Goal: Task Accomplishment & Management: Manage account settings

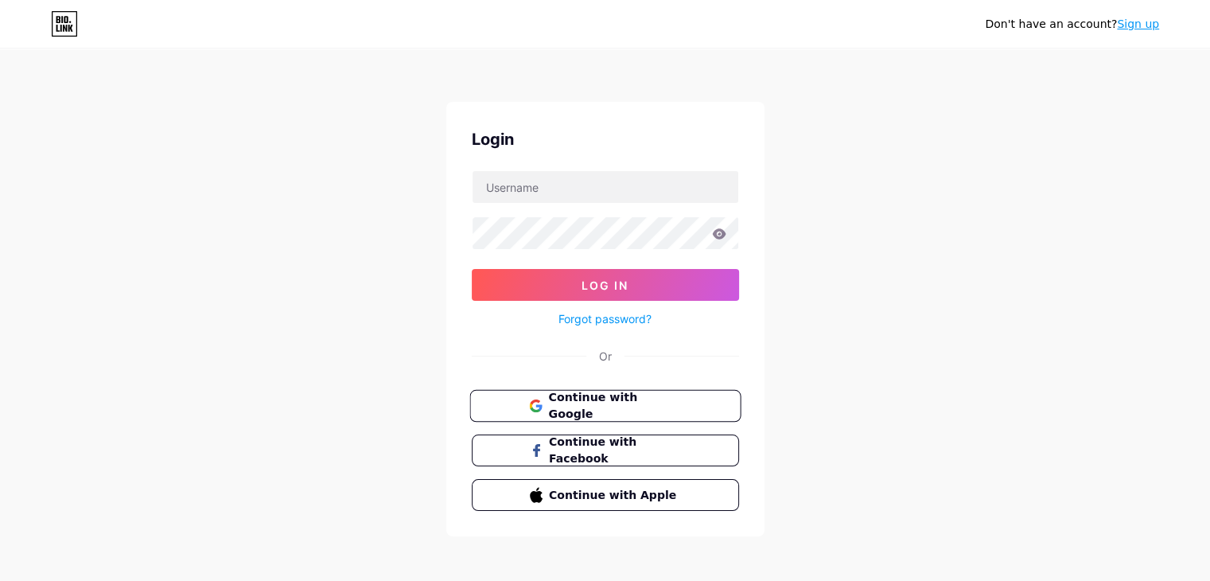
click at [586, 401] on span "Continue with Google" at bounding box center [614, 406] width 133 height 34
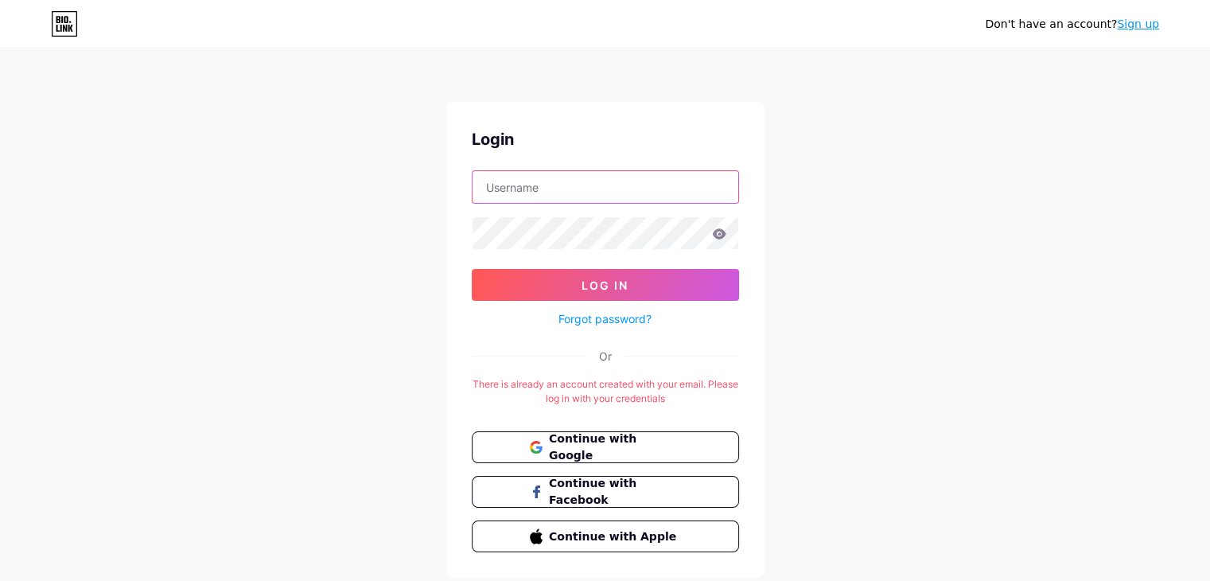
click at [607, 195] on input "text" at bounding box center [606, 187] width 266 height 32
type input "[PERSON_NAME][DOMAIN_NAME][EMAIL_ADDRESS][DOMAIN_NAME]"
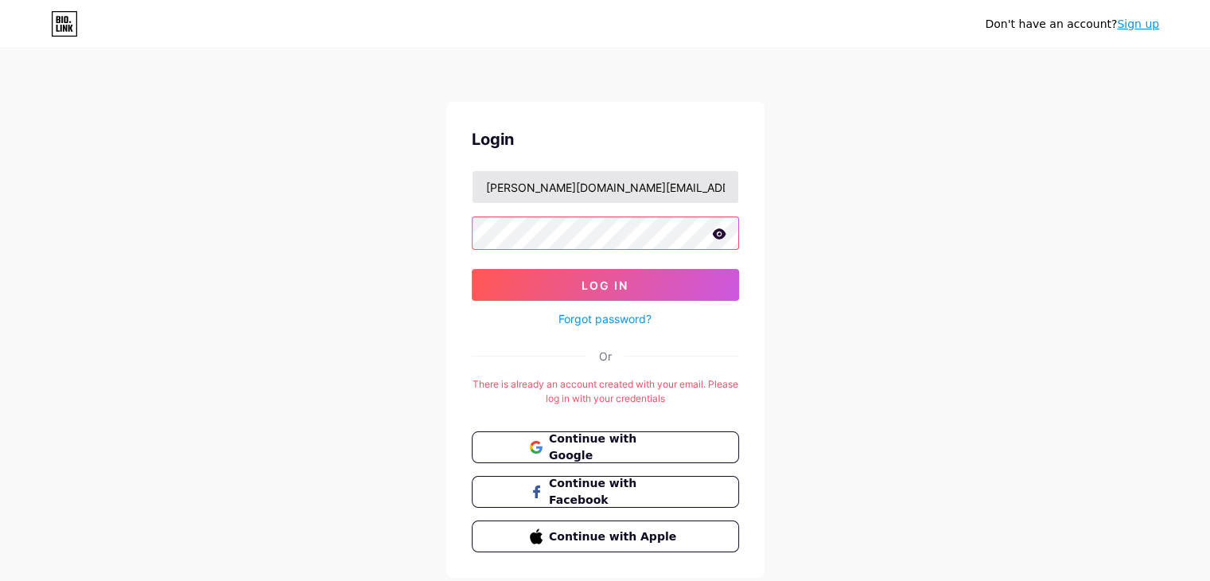
click at [472, 269] on button "Log In" at bounding box center [605, 285] width 267 height 32
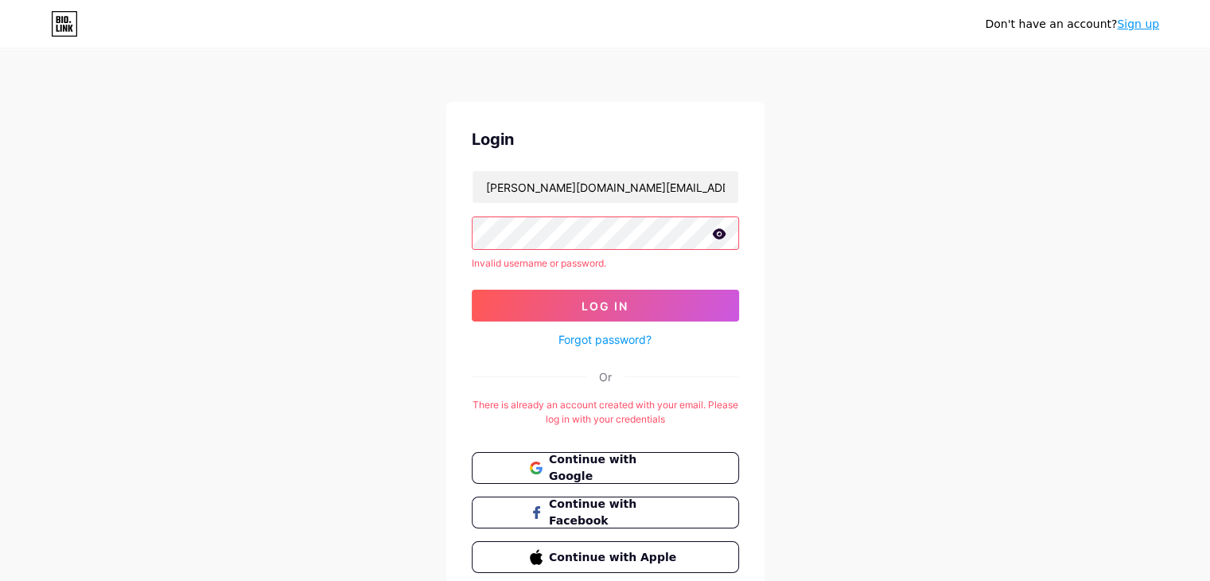
click at [624, 336] on link "Forgot password?" at bounding box center [605, 339] width 93 height 17
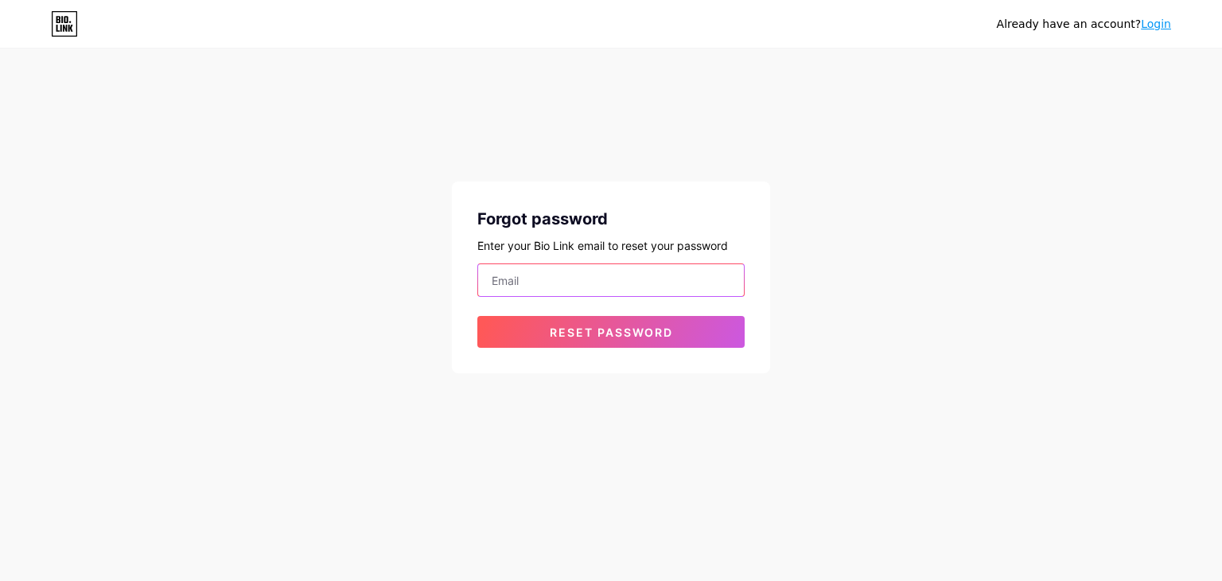
click at [546, 283] on input "email" at bounding box center [611, 280] width 266 height 32
type input "[PERSON_NAME][DOMAIN_NAME][EMAIL_ADDRESS][DOMAIN_NAME]"
click at [477, 316] on button "Reset password" at bounding box center [610, 332] width 267 height 32
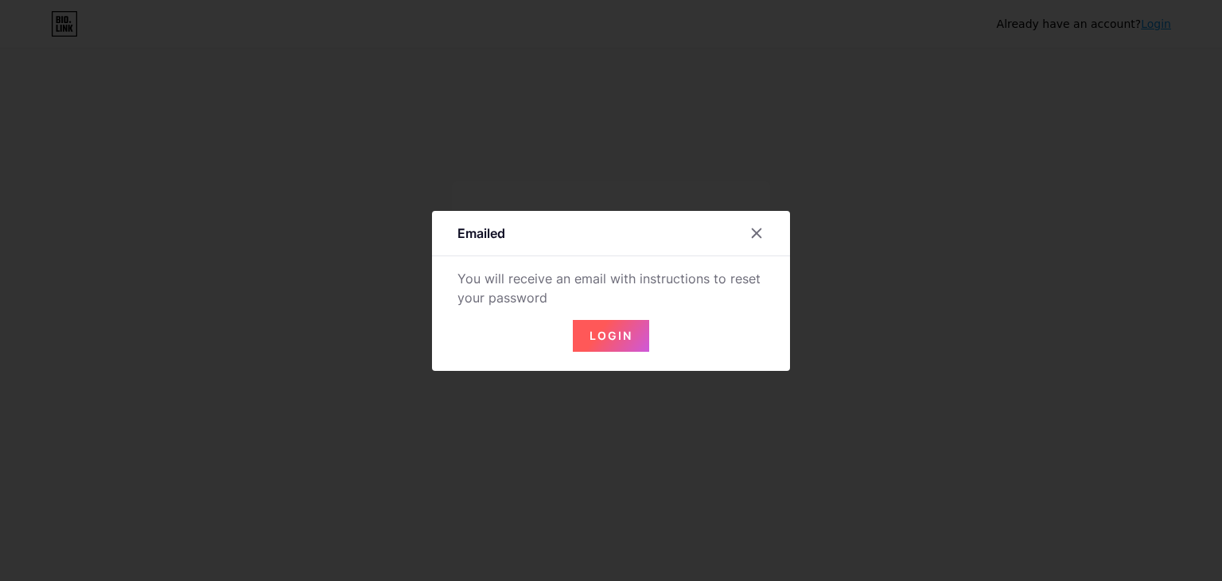
click at [618, 341] on button "Login" at bounding box center [611, 336] width 76 height 32
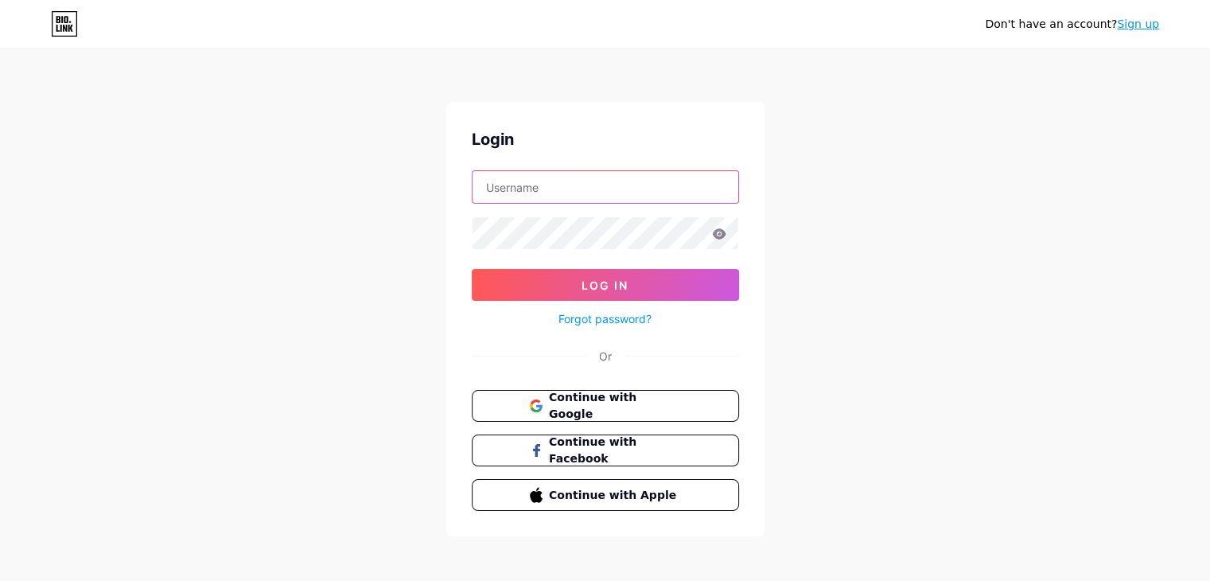
click at [538, 174] on input "text" at bounding box center [606, 187] width 266 height 32
type input "[PERSON_NAME][DOMAIN_NAME][EMAIL_ADDRESS][DOMAIN_NAME]"
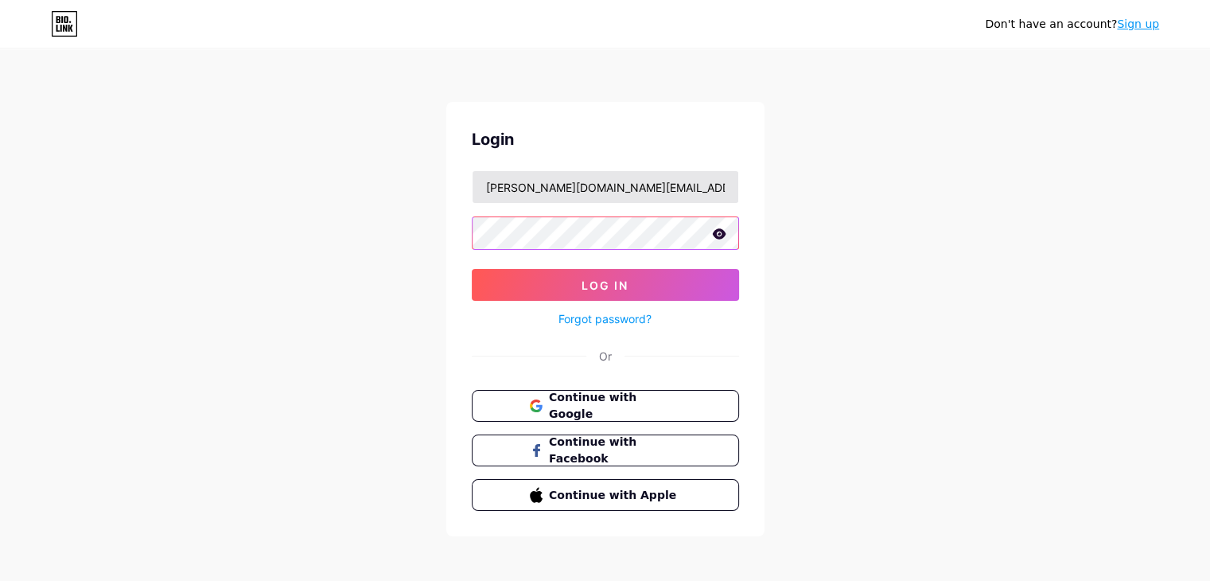
click at [472, 269] on button "Log In" at bounding box center [605, 285] width 267 height 32
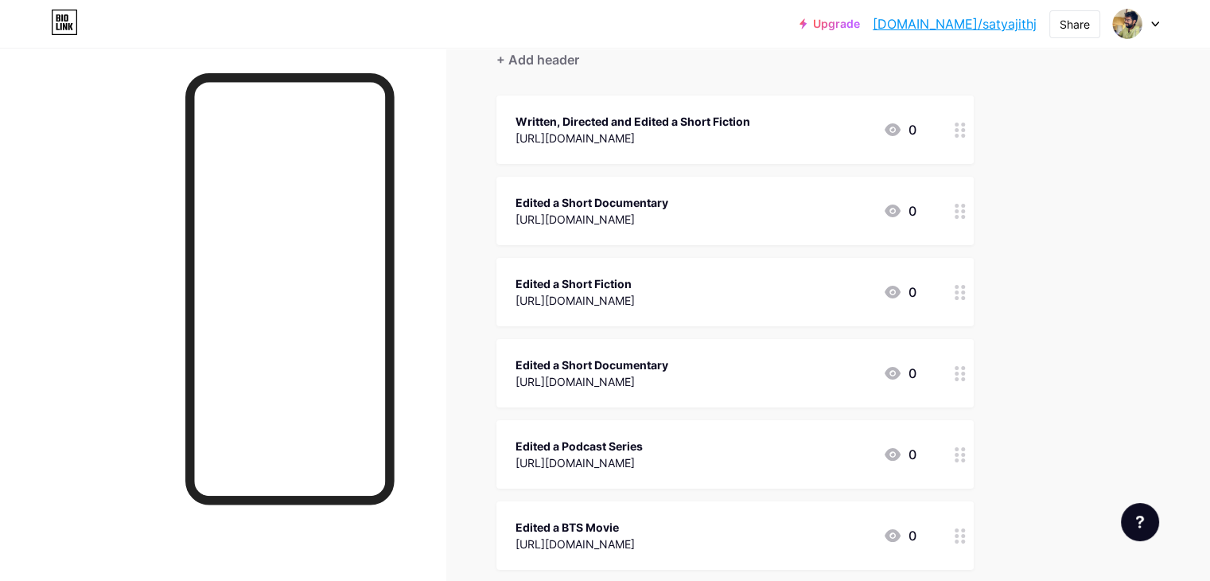
scroll to position [159, 0]
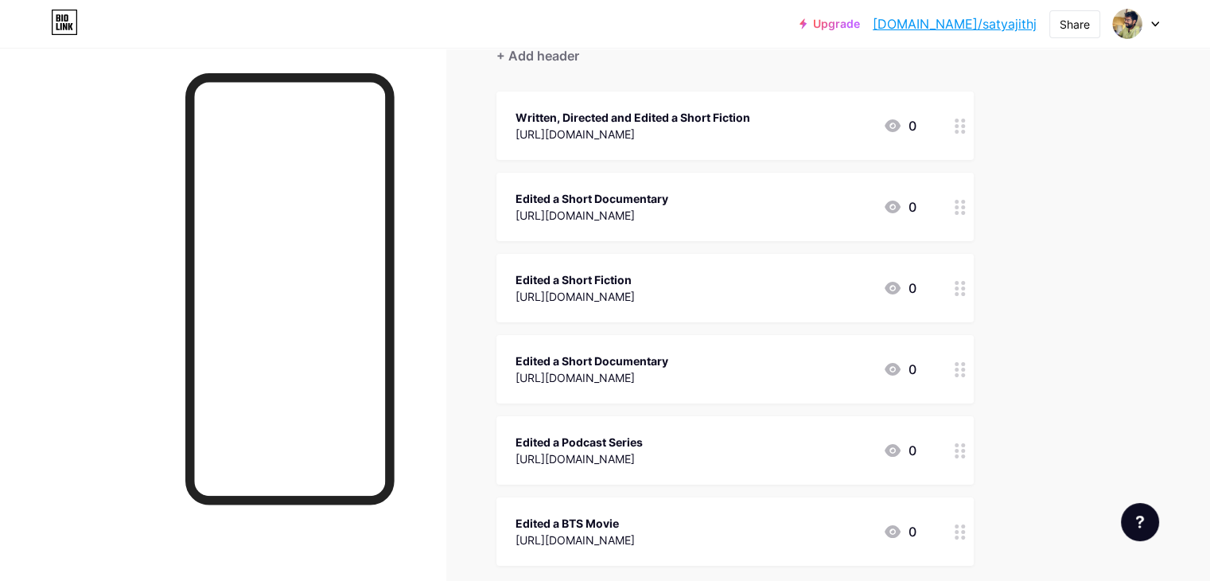
click at [668, 371] on div "[URL][DOMAIN_NAME]" at bounding box center [592, 377] width 153 height 17
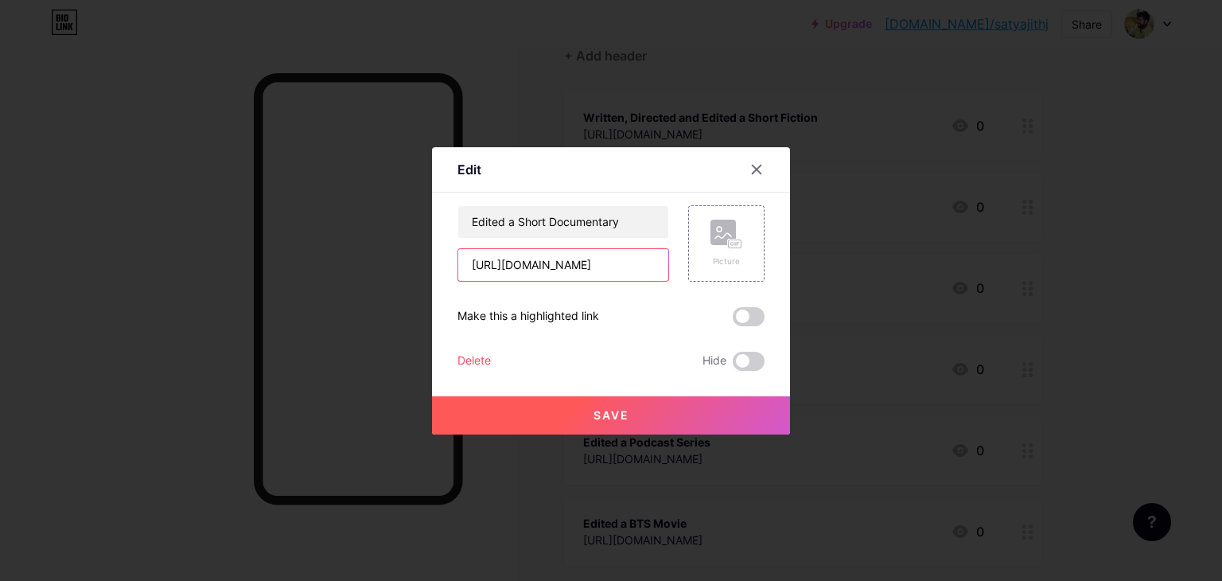
click at [600, 271] on input "[URL][DOMAIN_NAME]" at bounding box center [563, 265] width 210 height 32
paste input "[URL][DOMAIN_NAME]"
type input "[URL][DOMAIN_NAME]"
click at [673, 416] on button "Save" at bounding box center [611, 415] width 358 height 38
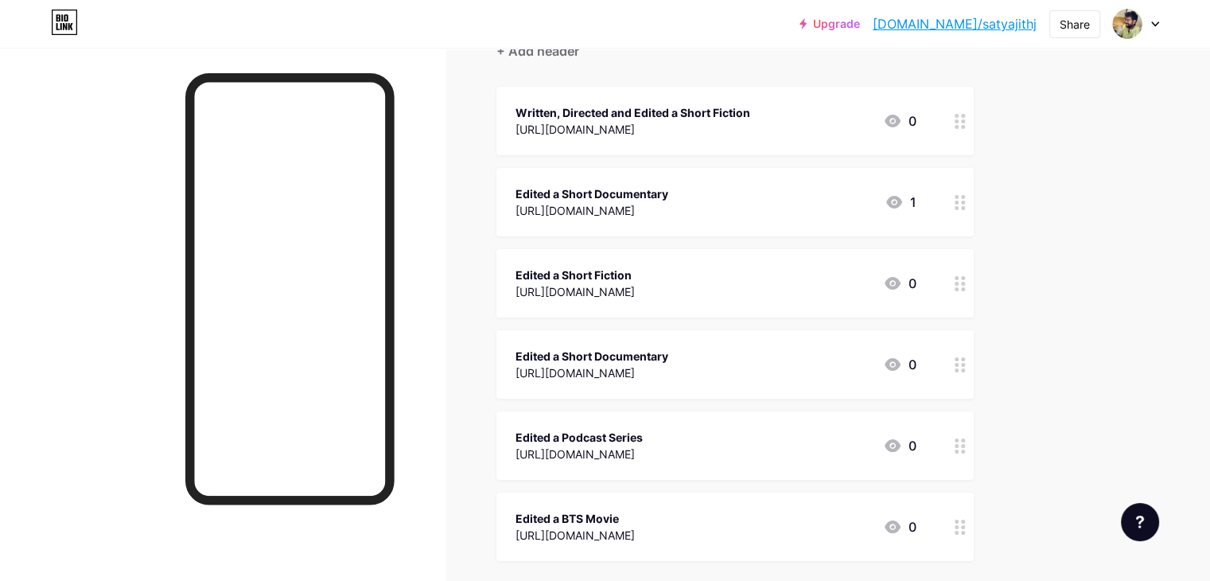
scroll to position [172, 0]
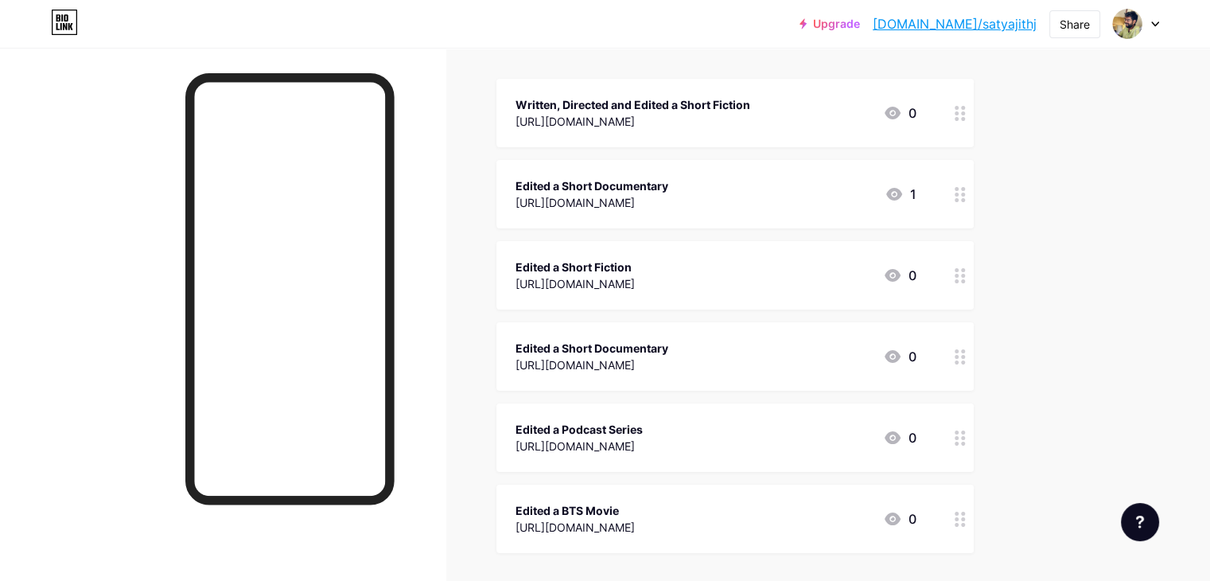
click at [668, 349] on div "Edited a Short Documentary" at bounding box center [592, 348] width 153 height 17
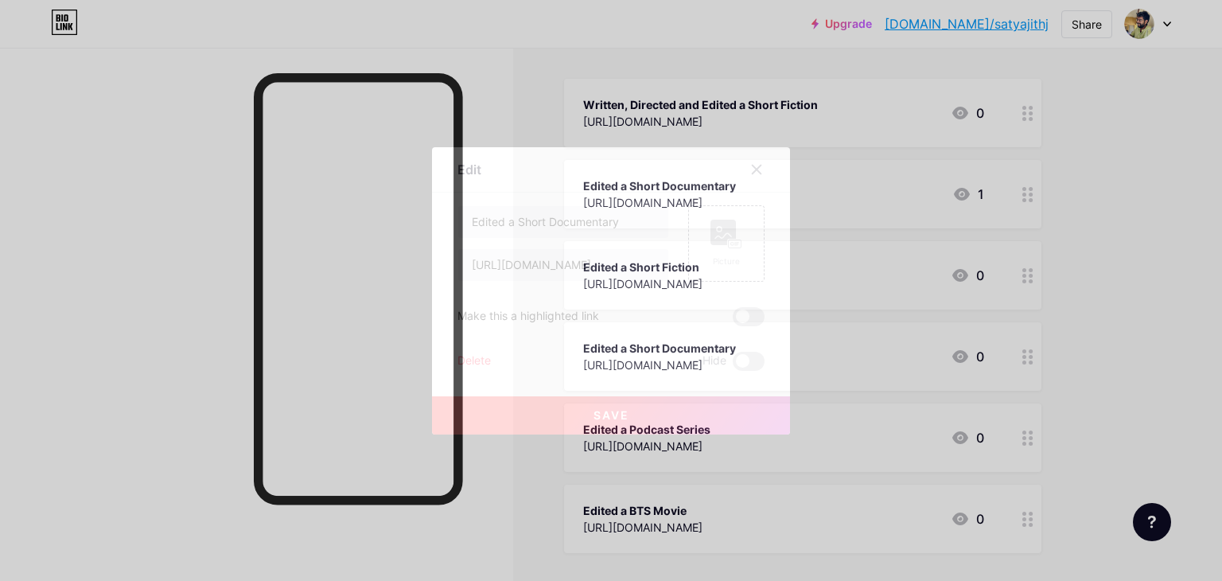
click at [614, 415] on span "Save" at bounding box center [612, 415] width 36 height 14
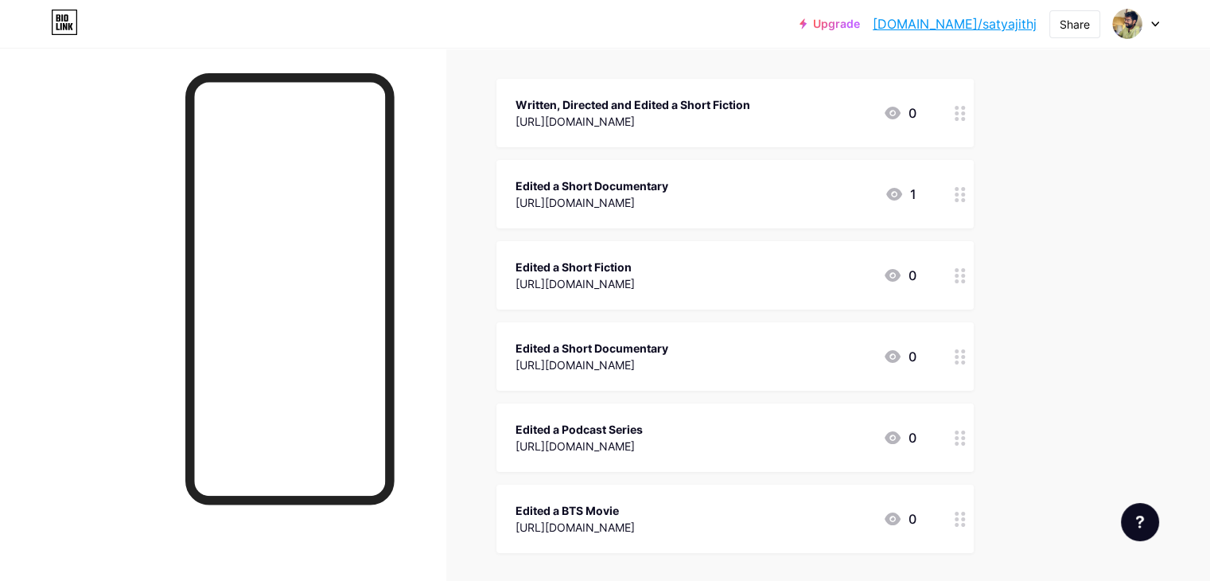
scroll to position [0, 0]
